Goal: Task Accomplishment & Management: Use online tool/utility

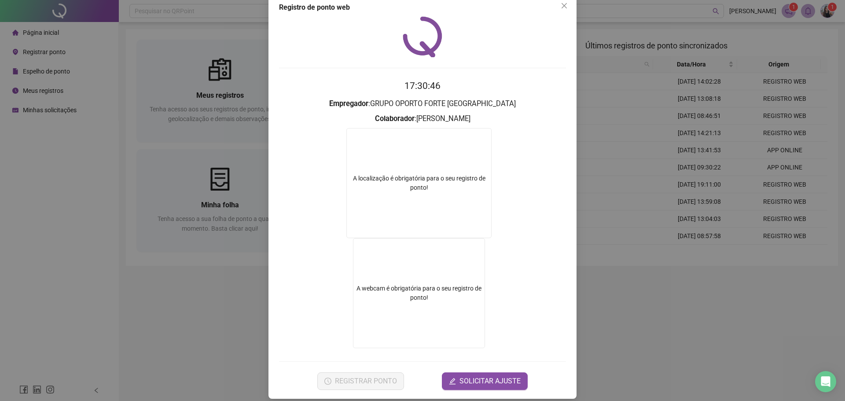
scroll to position [24, 0]
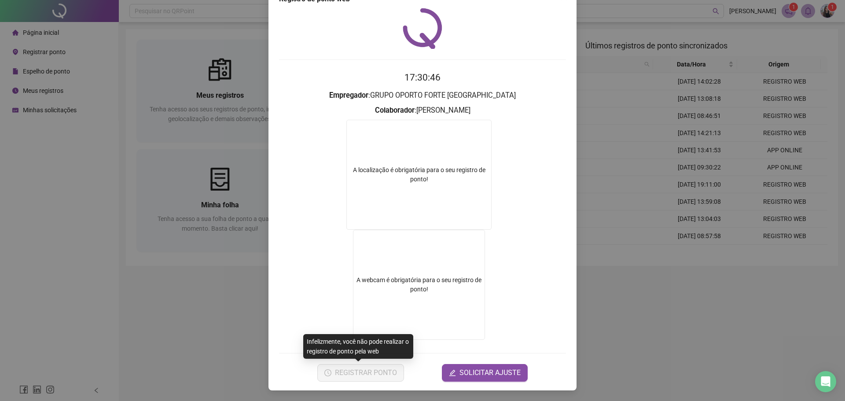
click at [661, 305] on div "Registro de ponto web 17:30:46 Empregador : GRUPO OPORTO FORTE PORTUGAL Colabor…" at bounding box center [422, 200] width 845 height 401
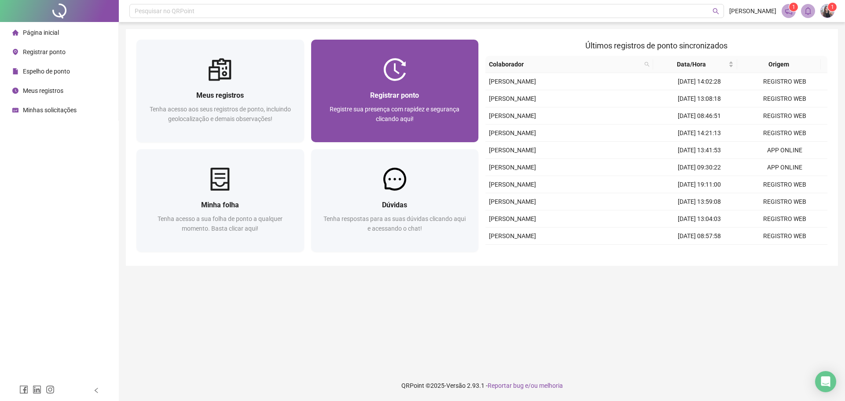
click at [438, 58] on div "Registrar ponto Registre sua presença com rapidez e segurança clicando aqui!" at bounding box center [395, 91] width 168 height 103
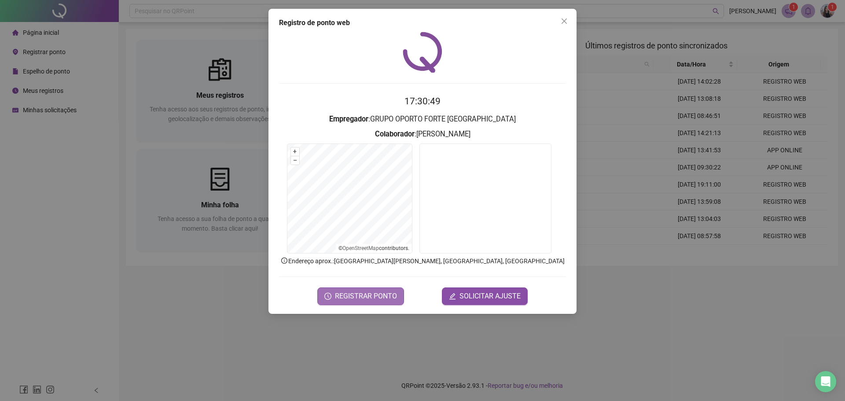
click at [372, 297] on span "REGISTRAR PONTO" at bounding box center [366, 296] width 62 height 11
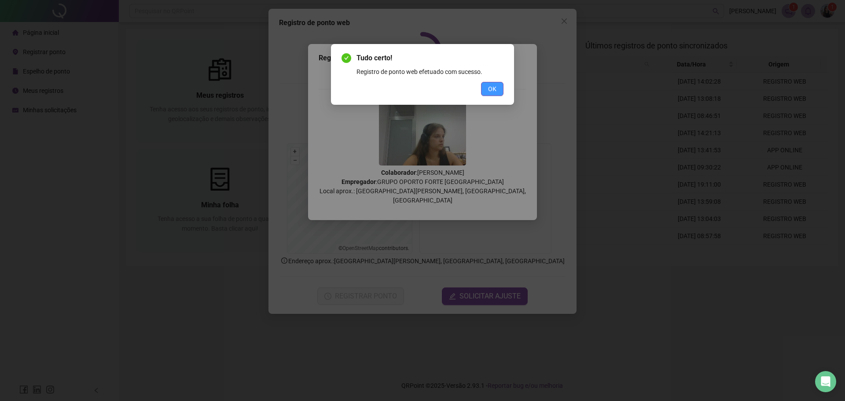
click at [483, 91] on button "OK" at bounding box center [492, 89] width 22 height 14
